Goal: Transaction & Acquisition: Purchase product/service

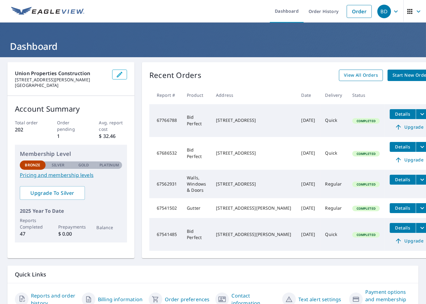
click at [344, 74] on span "View All Orders" at bounding box center [361, 76] width 34 height 8
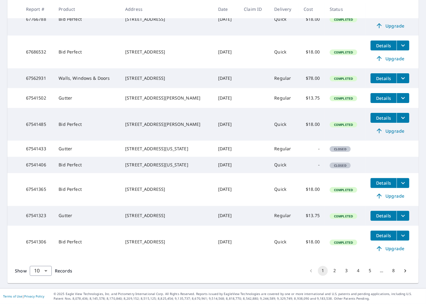
scroll to position [154, 0]
click at [330, 273] on button "2" at bounding box center [335, 271] width 10 height 10
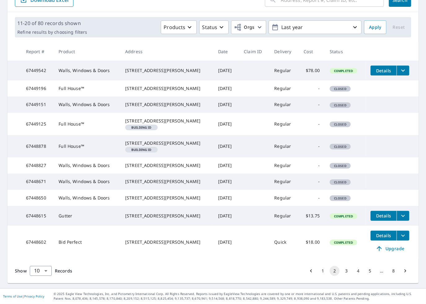
scroll to position [124, 0]
click at [341, 272] on button "3" at bounding box center [346, 271] width 10 height 10
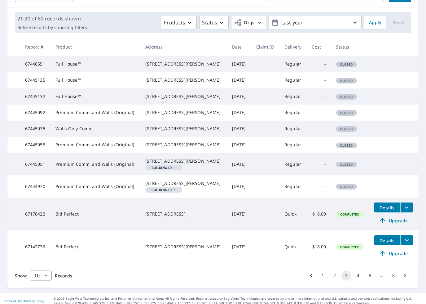
scroll to position [135, 0]
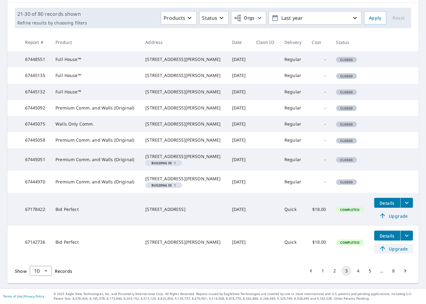
click at [393, 247] on span "Upgrade" at bounding box center [393, 248] width 31 height 7
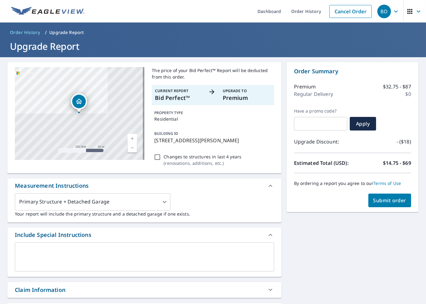
click at [235, 97] on p "Premium" at bounding box center [247, 98] width 48 height 8
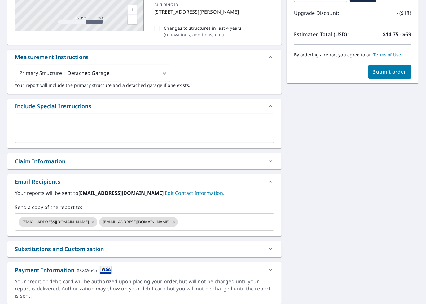
scroll to position [149, 0]
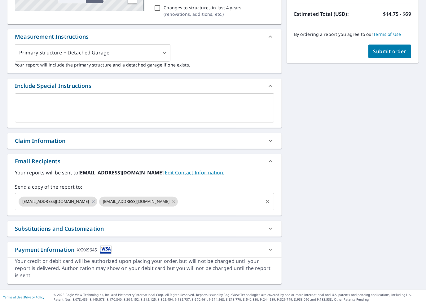
click at [173, 200] on icon at bounding box center [174, 201] width 3 height 3
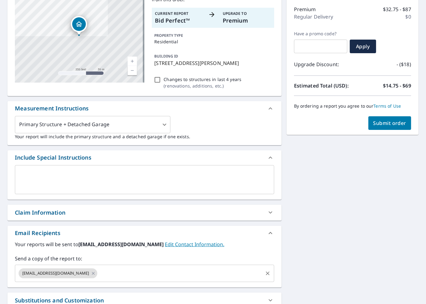
scroll to position [0, 0]
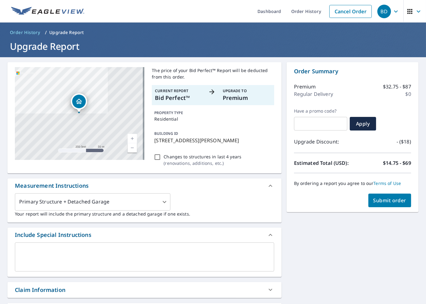
click at [237, 99] on p "Premium" at bounding box center [247, 98] width 48 height 8
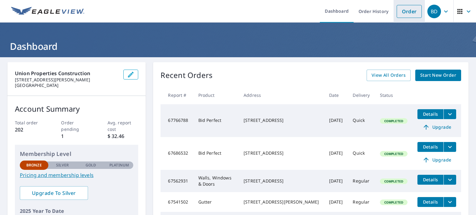
click at [409, 11] on link "Order" at bounding box center [408, 11] width 25 height 13
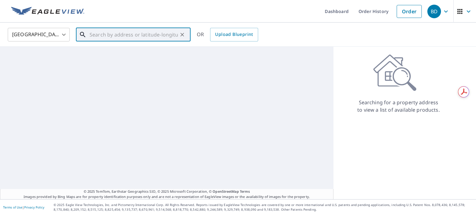
click at [143, 35] on input "text" at bounding box center [134, 34] width 88 height 17
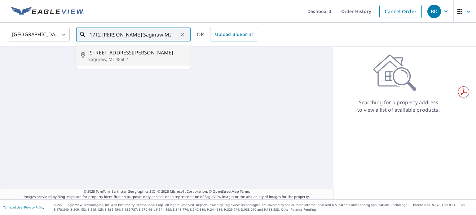
click at [110, 59] on p "Saginaw, MI 48602" at bounding box center [136, 59] width 97 height 6
type input "[STREET_ADDRESS][PERSON_NAME]"
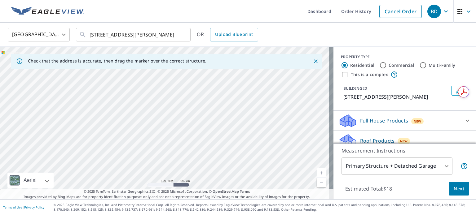
drag, startPoint x: 248, startPoint y: 153, endPoint x: 243, endPoint y: 191, distance: 38.1
click at [245, 189] on div "Check that the address is accurate, then drag the marker over the correct struc…" at bounding box center [166, 123] width 333 height 153
drag, startPoint x: 239, startPoint y: 125, endPoint x: 237, endPoint y: 193, distance: 67.6
click at [237, 192] on div "Check that the address is accurate, then drag the marker over the correct struc…" at bounding box center [166, 123] width 333 height 153
drag, startPoint x: 221, startPoint y: 139, endPoint x: 224, endPoint y: 198, distance: 58.3
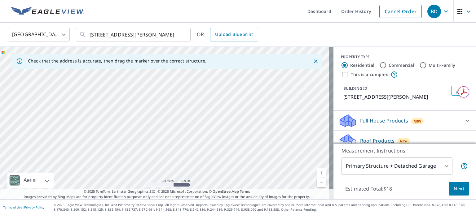
click at [223, 198] on div "Check that the address is accurate, then drag the marker over the correct struc…" at bounding box center [166, 123] width 333 height 153
click at [225, 204] on p "© 2025 Eagle View Technologies, Inc. and Pictometry International Corp. All Rig…" at bounding box center [263, 207] width 419 height 9
click at [175, 34] on input "[STREET_ADDRESS][PERSON_NAME]" at bounding box center [134, 34] width 88 height 17
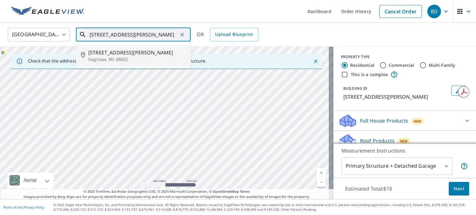
click at [117, 53] on span "[STREET_ADDRESS][PERSON_NAME]" at bounding box center [136, 52] width 97 height 7
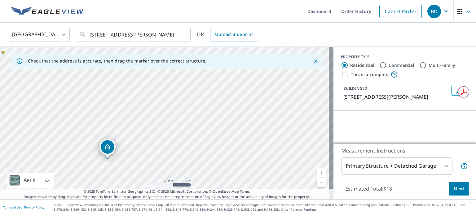
click at [167, 82] on div "[STREET_ADDRESS][PERSON_NAME]" at bounding box center [166, 123] width 333 height 153
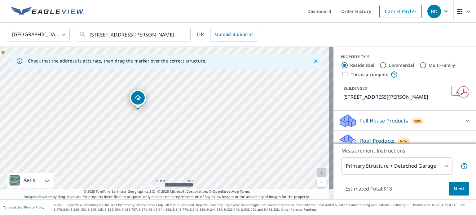
drag, startPoint x: 144, startPoint y: 88, endPoint x: 136, endPoint y: 98, distance: 13.3
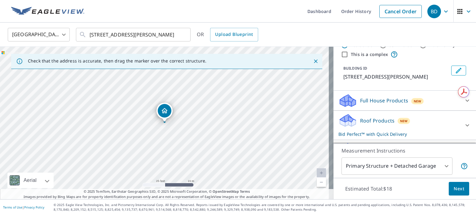
scroll to position [31, 0]
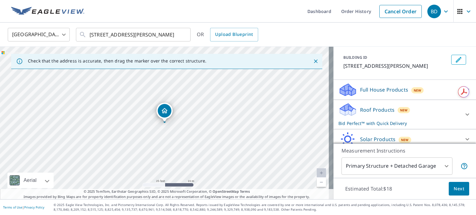
click at [463, 113] on icon at bounding box center [466, 114] width 7 height 7
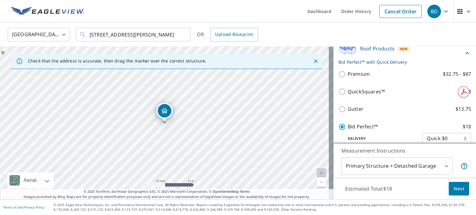
scroll to position [124, 0]
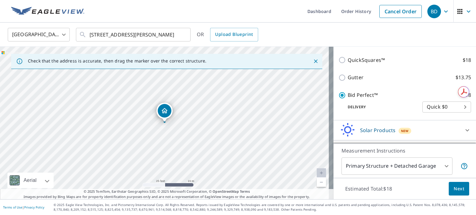
click at [432, 107] on body "BD BD Dashboard Order History Cancel Order BD [GEOGRAPHIC_DATA] [GEOGRAPHIC_DAT…" at bounding box center [238, 107] width 476 height 215
click at [432, 107] on li "Quick $0" at bounding box center [437, 106] width 49 height 11
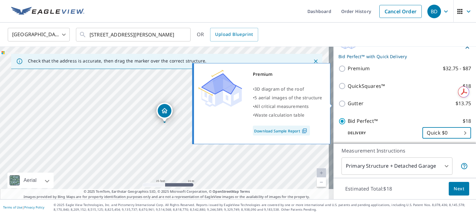
scroll to position [62, 0]
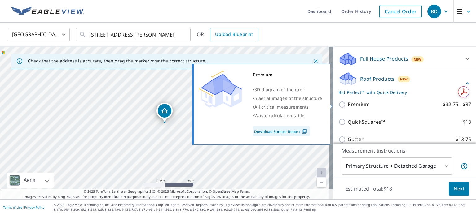
click at [351, 103] on p "Premium" at bounding box center [359, 105] width 22 height 8
click at [348, 103] on input "Premium $32.75 - $87" at bounding box center [342, 104] width 9 height 7
checkbox input "true"
checkbox input "false"
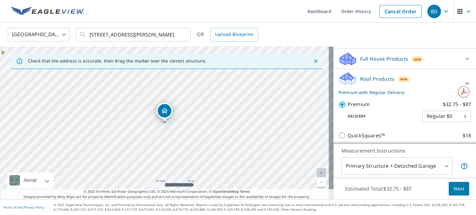
click at [422, 118] on body "BD BD Dashboard Order History Cancel Order BD [GEOGRAPHIC_DATA] [GEOGRAPHIC_DAT…" at bounding box center [238, 107] width 476 height 215
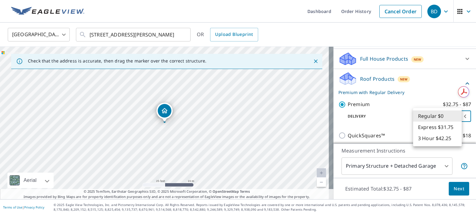
click at [423, 117] on li "Regular $0" at bounding box center [437, 116] width 49 height 11
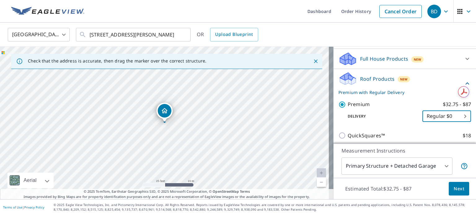
click at [433, 116] on body "BD BD Dashboard Order History Cancel Order BD [GEOGRAPHIC_DATA] [GEOGRAPHIC_DAT…" at bounding box center [238, 107] width 476 height 215
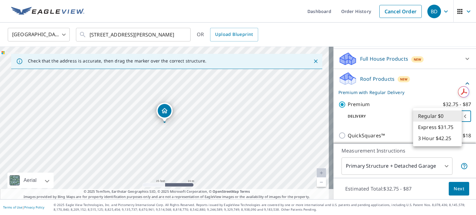
click at [433, 116] on li "Regular $0" at bounding box center [437, 116] width 49 height 11
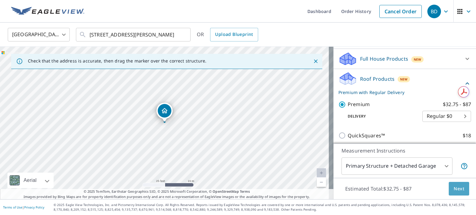
click at [454, 189] on span "Next" at bounding box center [458, 189] width 11 height 8
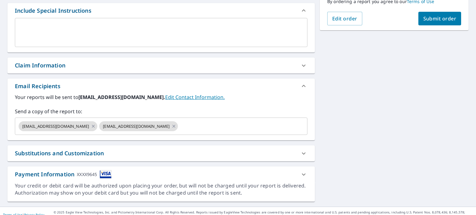
scroll to position [174, 0]
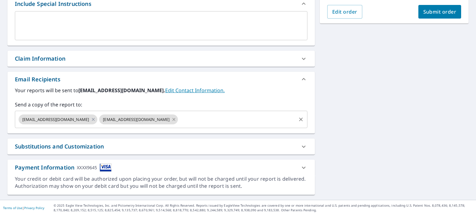
click at [171, 118] on icon at bounding box center [173, 119] width 5 height 7
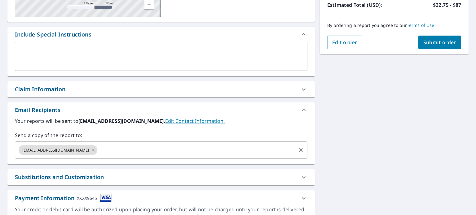
scroll to position [81, 0]
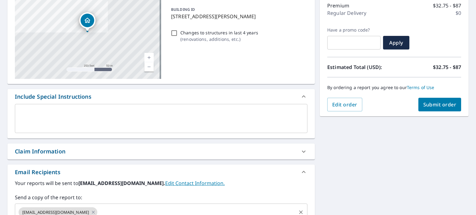
click at [340, 43] on input "text" at bounding box center [353, 42] width 53 height 17
paste input "COUPON25"
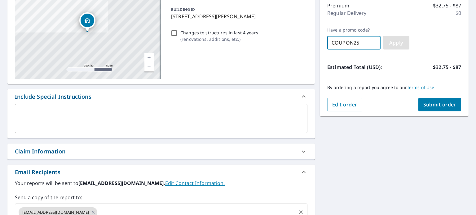
click at [394, 41] on span "Apply" at bounding box center [396, 42] width 16 height 7
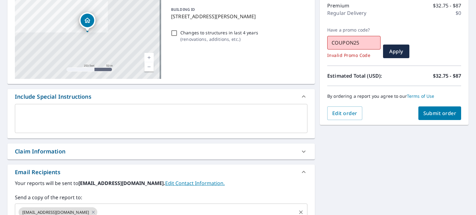
click at [359, 42] on input "COUPON25" at bounding box center [353, 42] width 53 height 17
type input "C"
type input "10OFF"
click at [392, 51] on span "Apply" at bounding box center [396, 51] width 16 height 7
drag, startPoint x: 358, startPoint y: 43, endPoint x: 299, endPoint y: 48, distance: 59.1
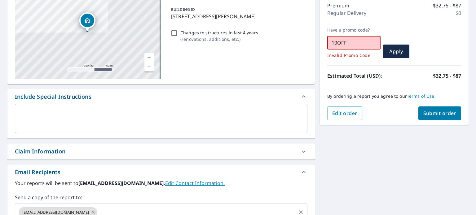
click at [300, 48] on div "[STREET_ADDRESS][PERSON_NAME] Aerial Road A standard road map Aerial A detailed…" at bounding box center [238, 134] width 476 height 317
click at [449, 43] on div "Have a promo code? ​ Invalid Promo Code Apply" at bounding box center [394, 42] width 134 height 31
click at [442, 112] on span "Submit order" at bounding box center [439, 113] width 33 height 7
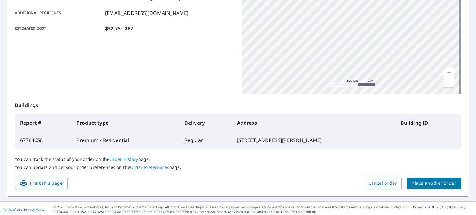
scroll to position [149, 0]
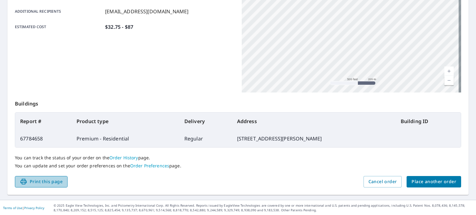
click at [43, 180] on span "Print this page" at bounding box center [41, 182] width 43 height 8
